Goal: Transaction & Acquisition: Subscribe to service/newsletter

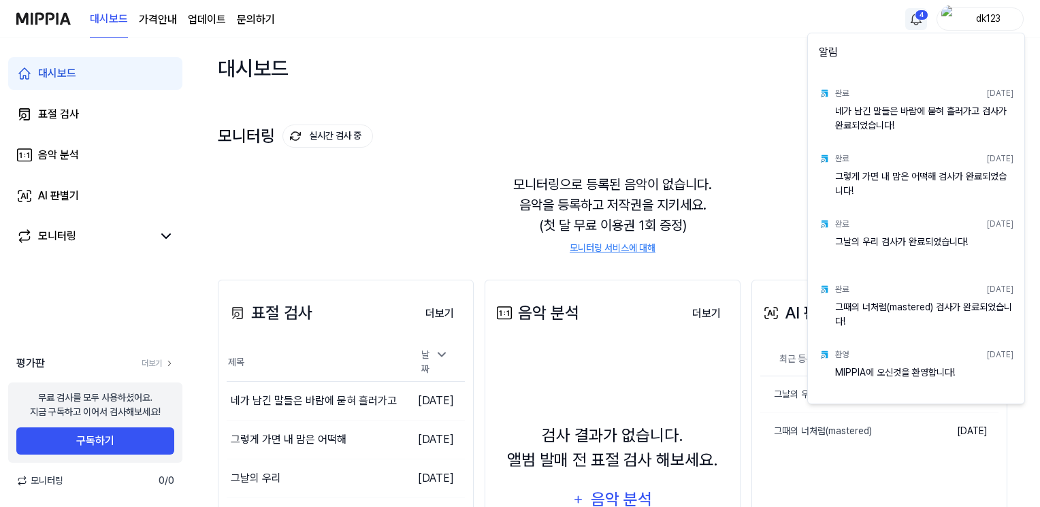
click at [916, 26] on html "대시보드 가격안내 업데이트 문의하기 4 dk123 대시보드 표절 검사 음악 분석 AI 판별기 모니터링 평가판 더보기 무료 검사를 모두 사용하셨…" at bounding box center [520, 253] width 1040 height 507
click at [704, 62] on html "대시보드 가격안내 업데이트 문의하기 dk123 대시보드 표절 검사 음악 분석 AI 판별기 모니터링 평가판 더보기 무료 검사를 모두 사용하셨어요…" at bounding box center [520, 253] width 1040 height 507
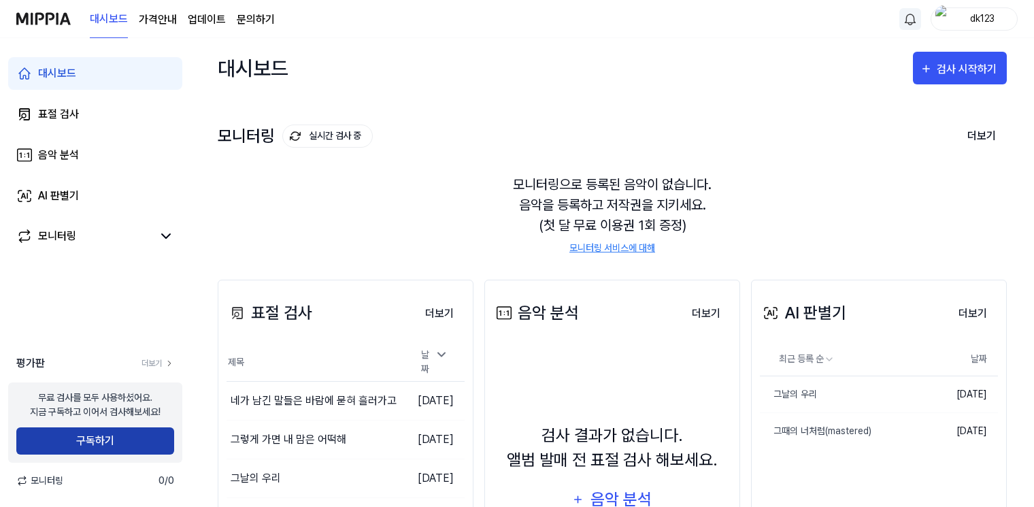
click at [124, 439] on button "구독하기" at bounding box center [95, 440] width 158 height 27
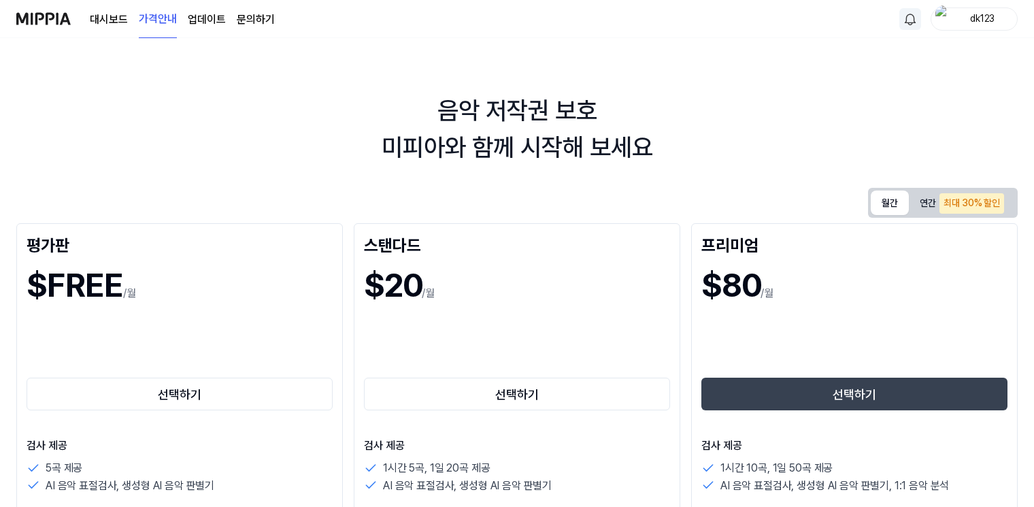
click at [893, 203] on button "월간" at bounding box center [890, 203] width 38 height 24
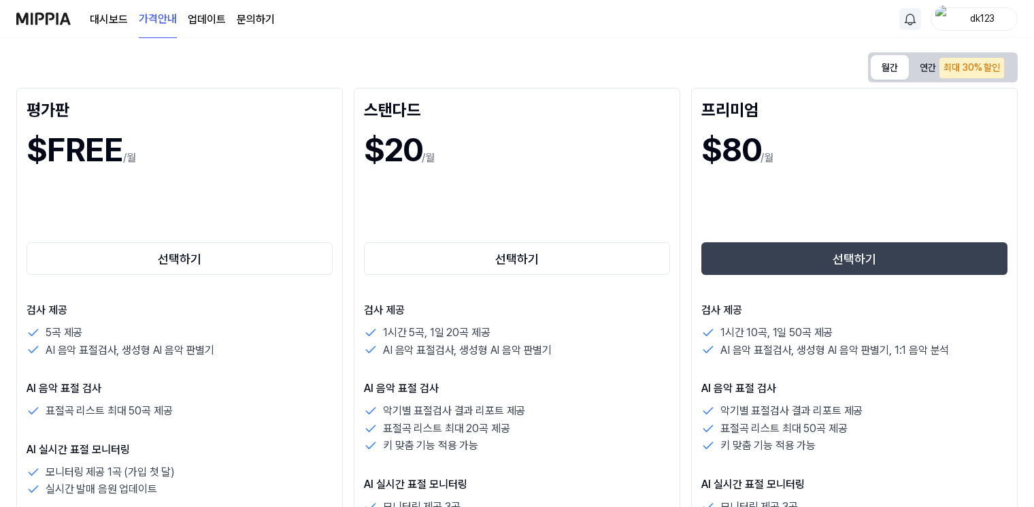
scroll to position [136, 0]
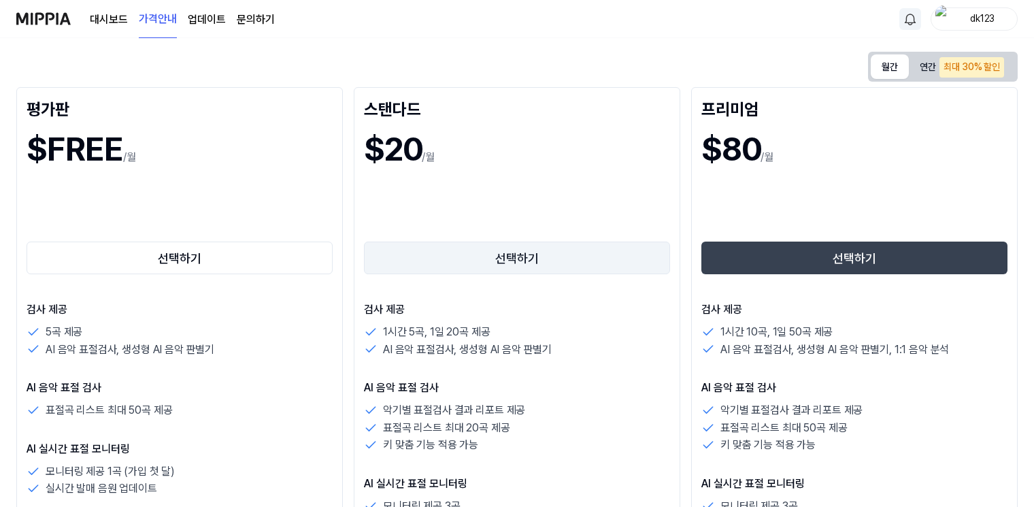
click at [548, 273] on button "선택하기" at bounding box center [517, 258] width 306 height 33
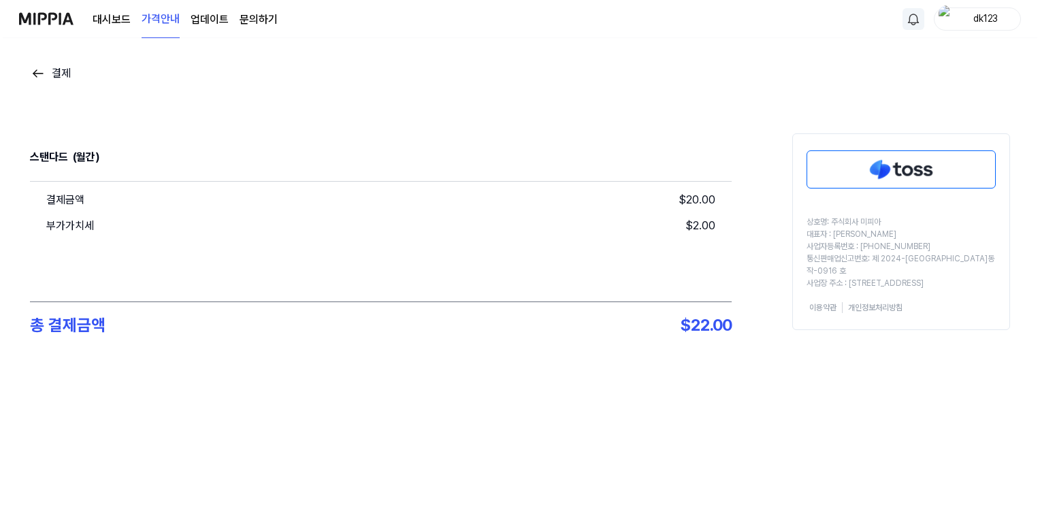
scroll to position [0, 0]
click at [42, 78] on img at bounding box center [38, 73] width 16 height 16
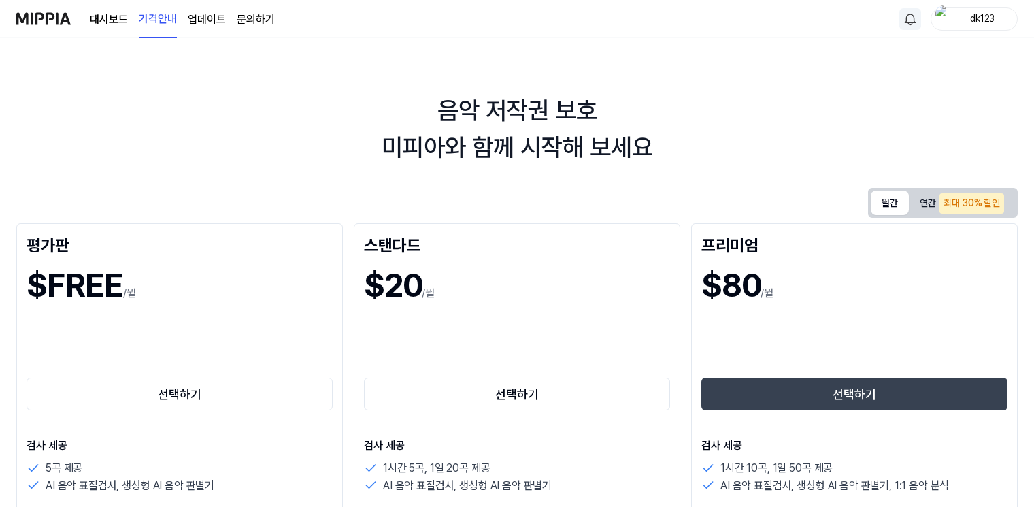
click at [893, 199] on button "월간" at bounding box center [890, 203] width 38 height 24
click at [947, 203] on div "최대 30% 할인" at bounding box center [972, 203] width 65 height 20
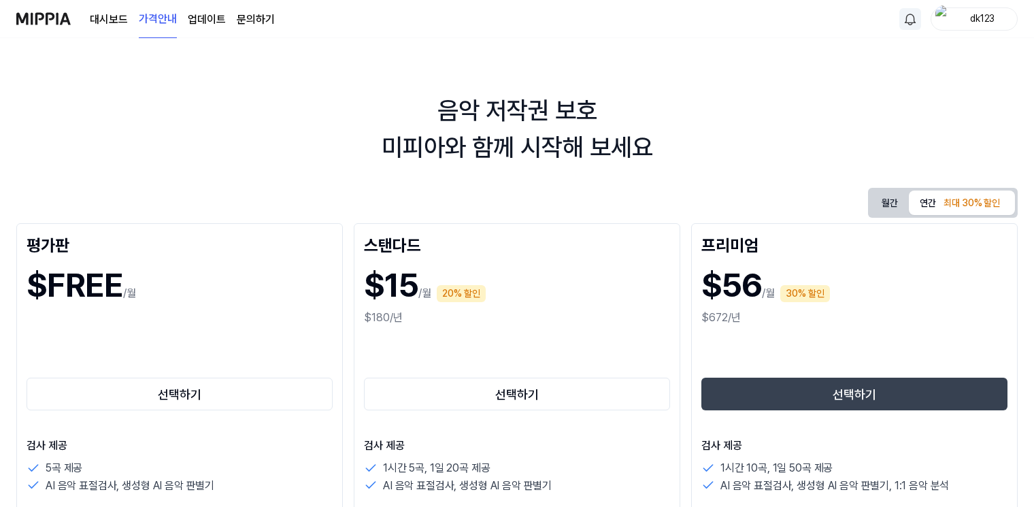
click at [885, 205] on button "월간" at bounding box center [890, 203] width 38 height 25
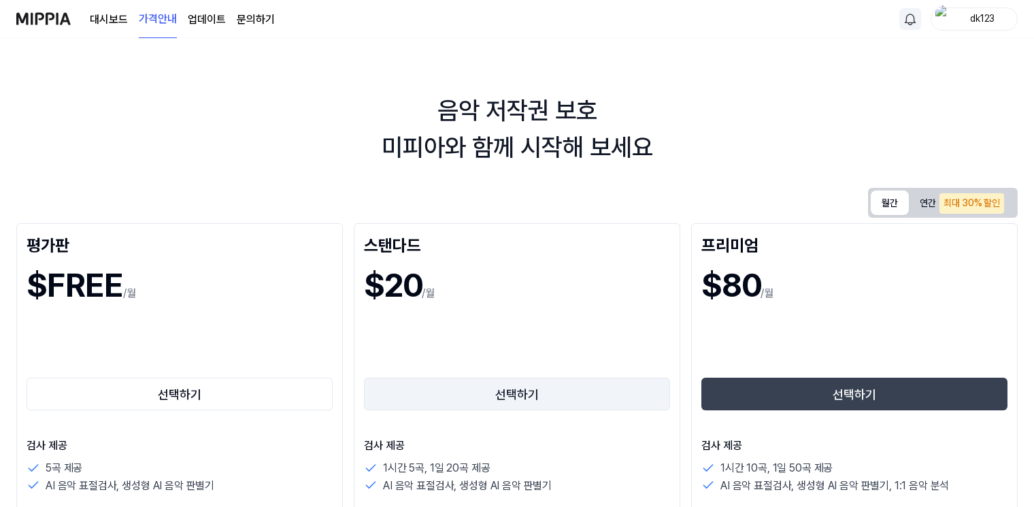
click at [459, 398] on button "선택하기" at bounding box center [517, 394] width 306 height 33
